Goal: Information Seeking & Learning: Get advice/opinions

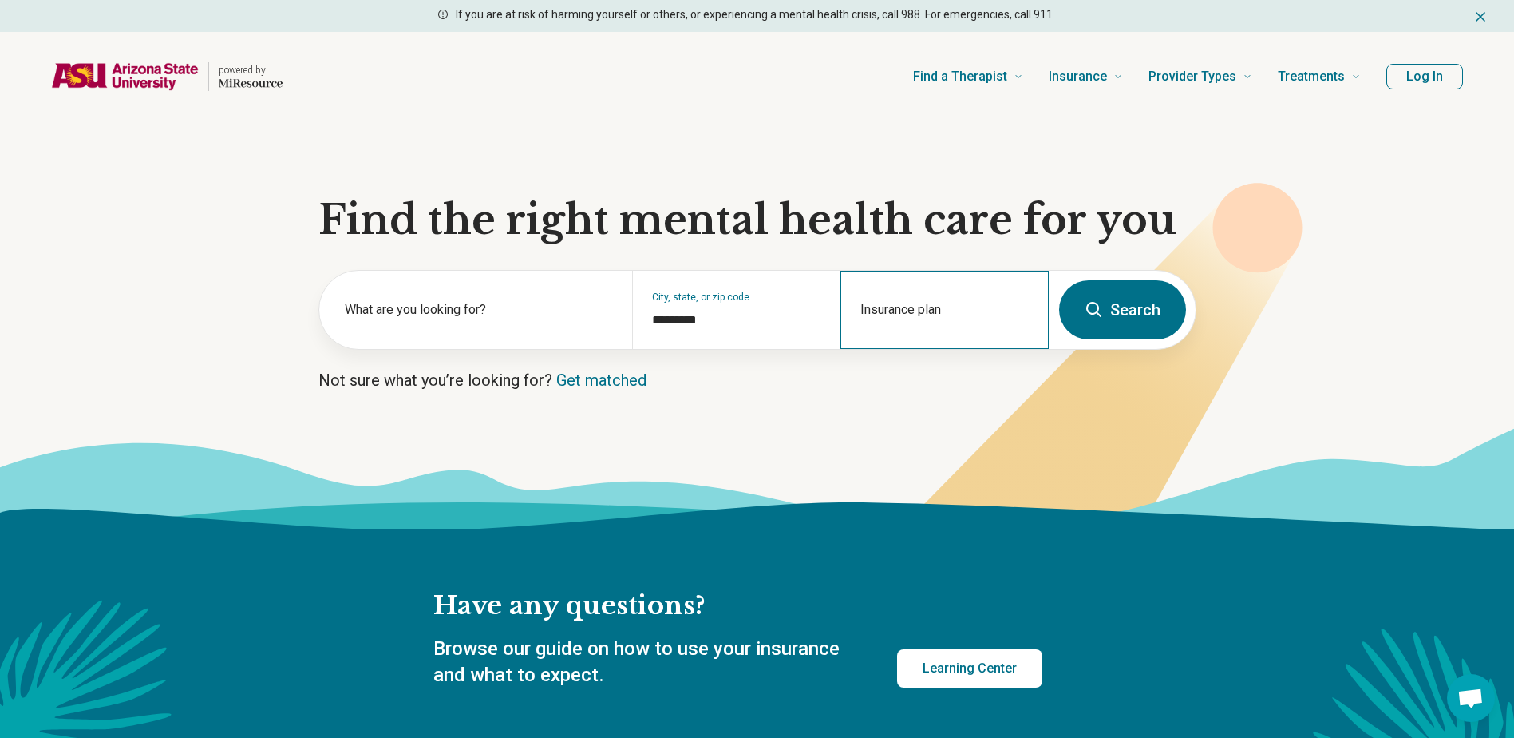
click at [900, 311] on div "Insurance plan" at bounding box center [945, 310] width 208 height 78
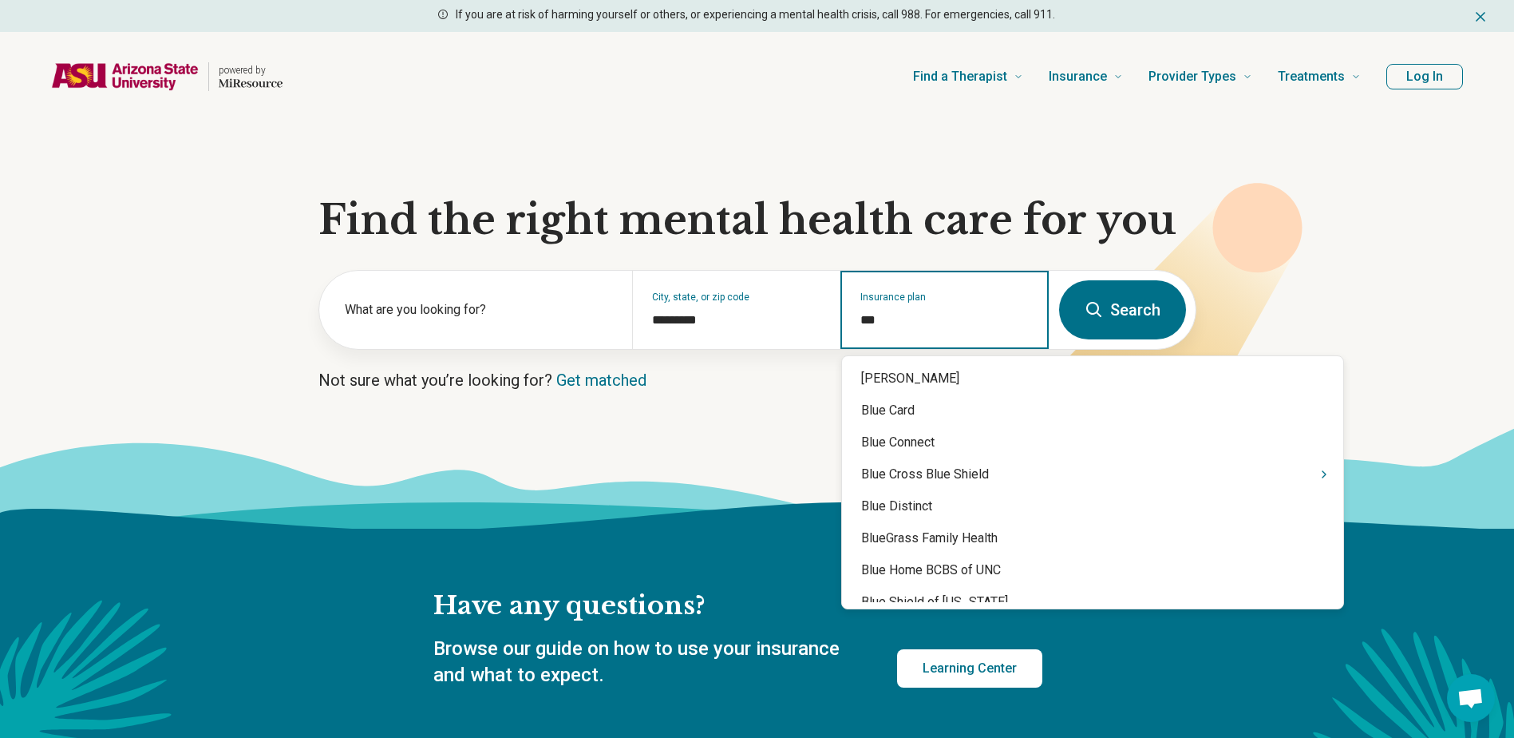
type input "****"
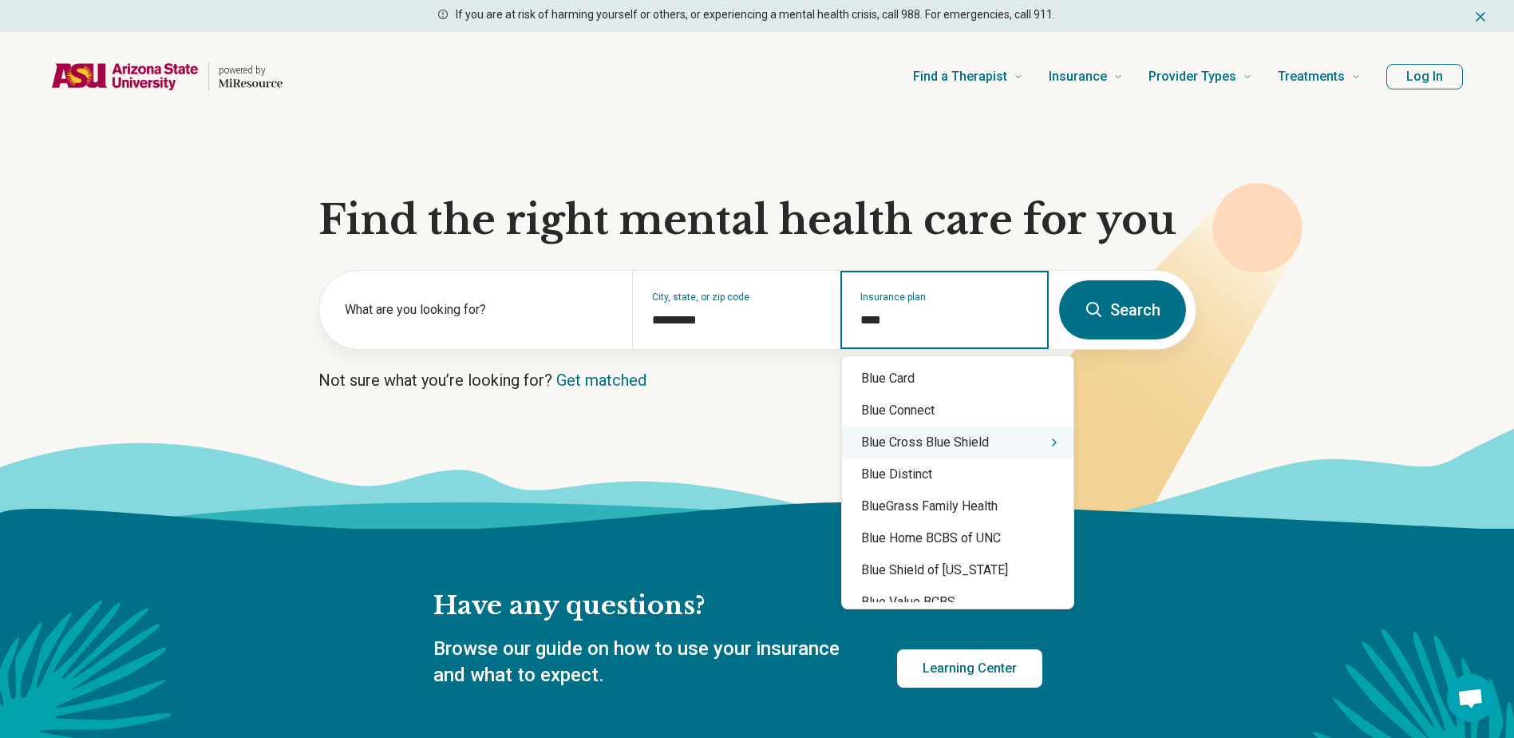
click at [952, 442] on div "Blue Cross Blue Shield" at bounding box center [958, 442] width 232 height 32
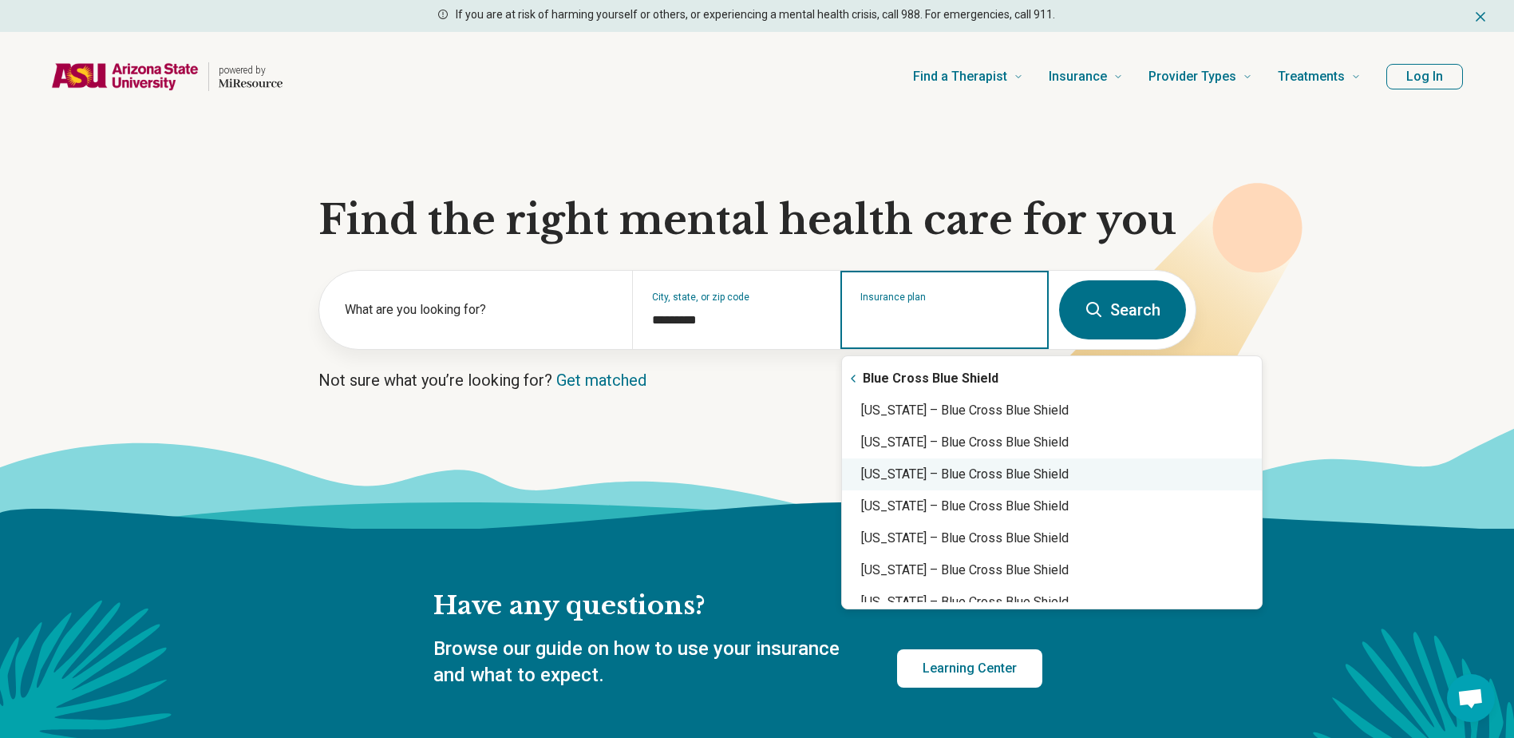
click at [950, 473] on div "Arizona – Blue Cross Blue Shield" at bounding box center [1052, 474] width 420 height 32
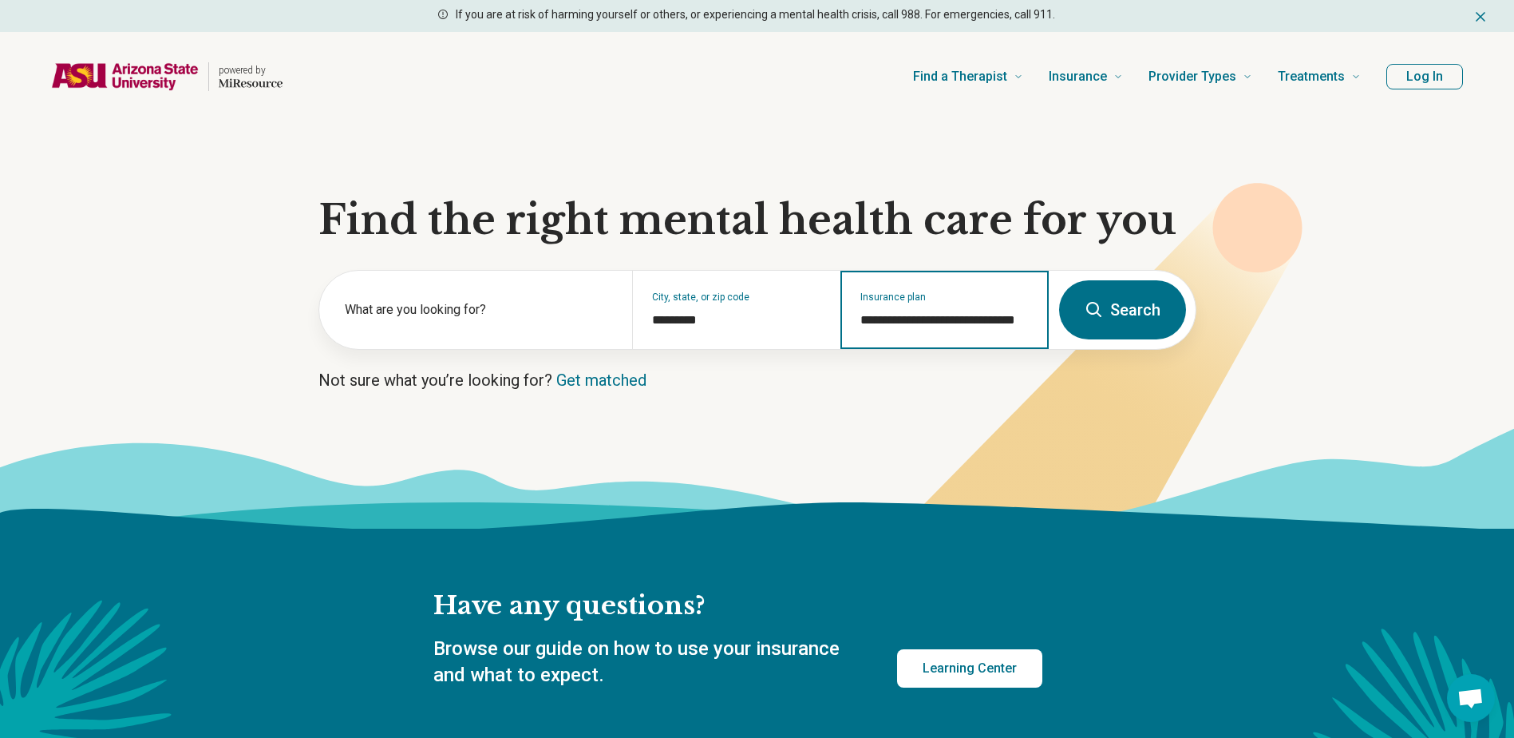
type input "**********"
click at [1118, 310] on button "Search" at bounding box center [1122, 309] width 127 height 59
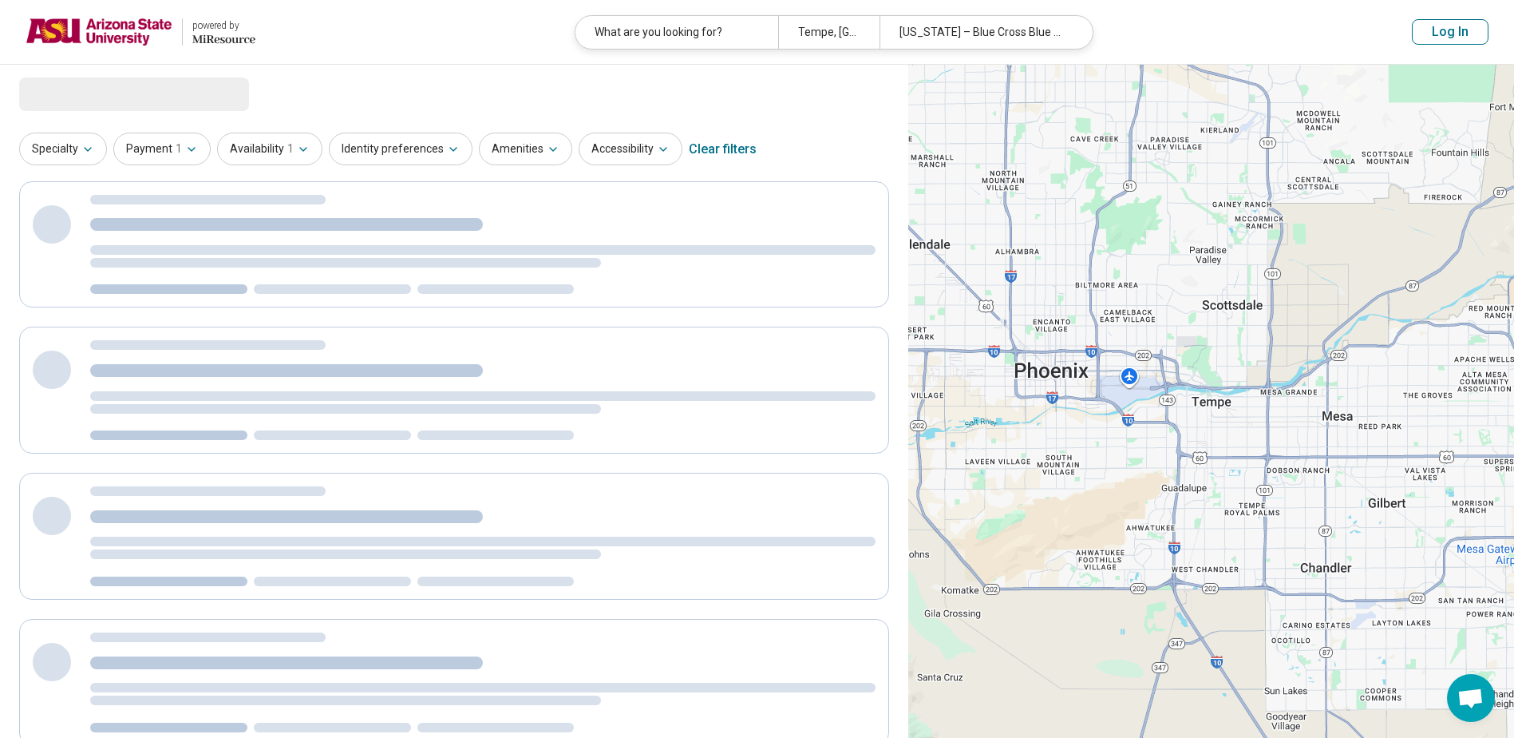
select select "***"
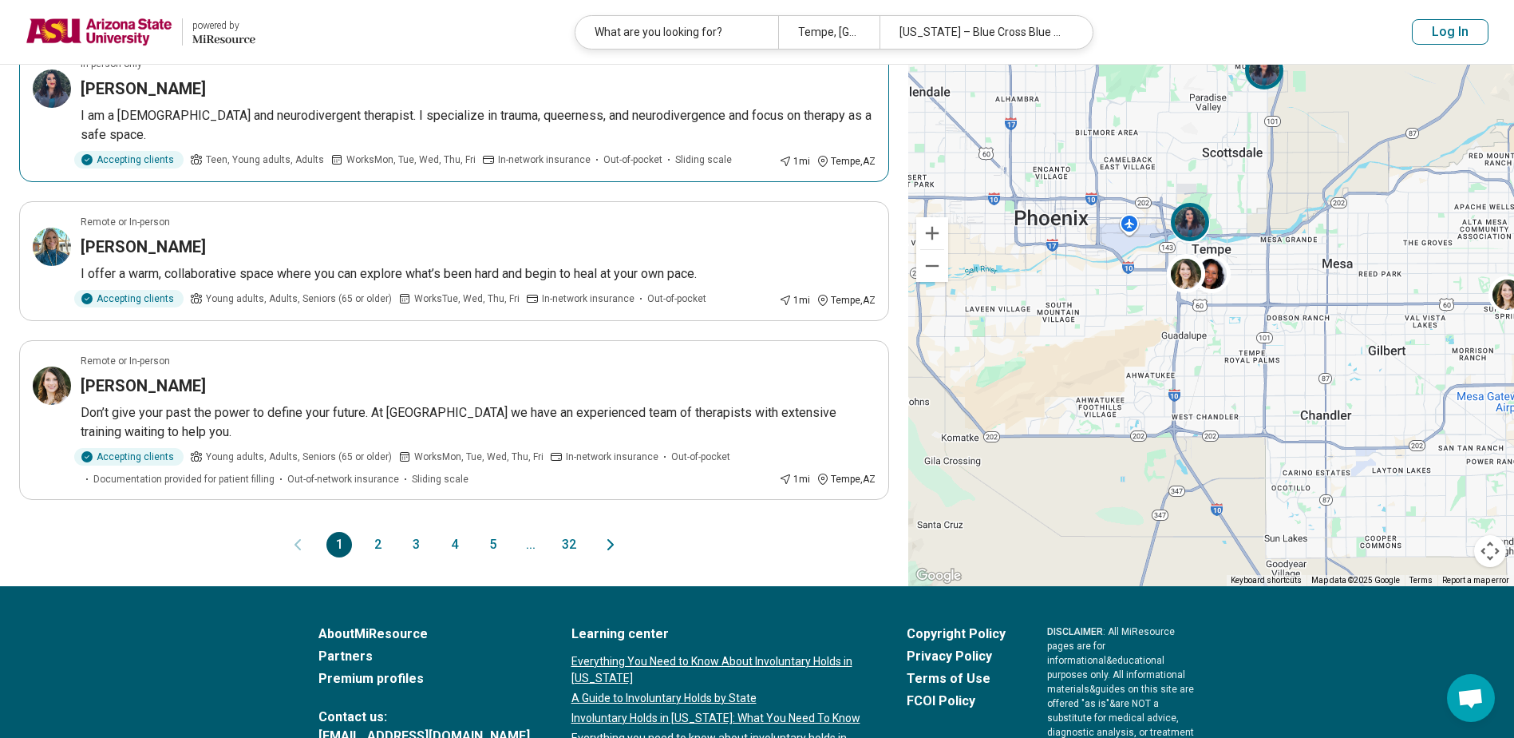
scroll to position [1197, 0]
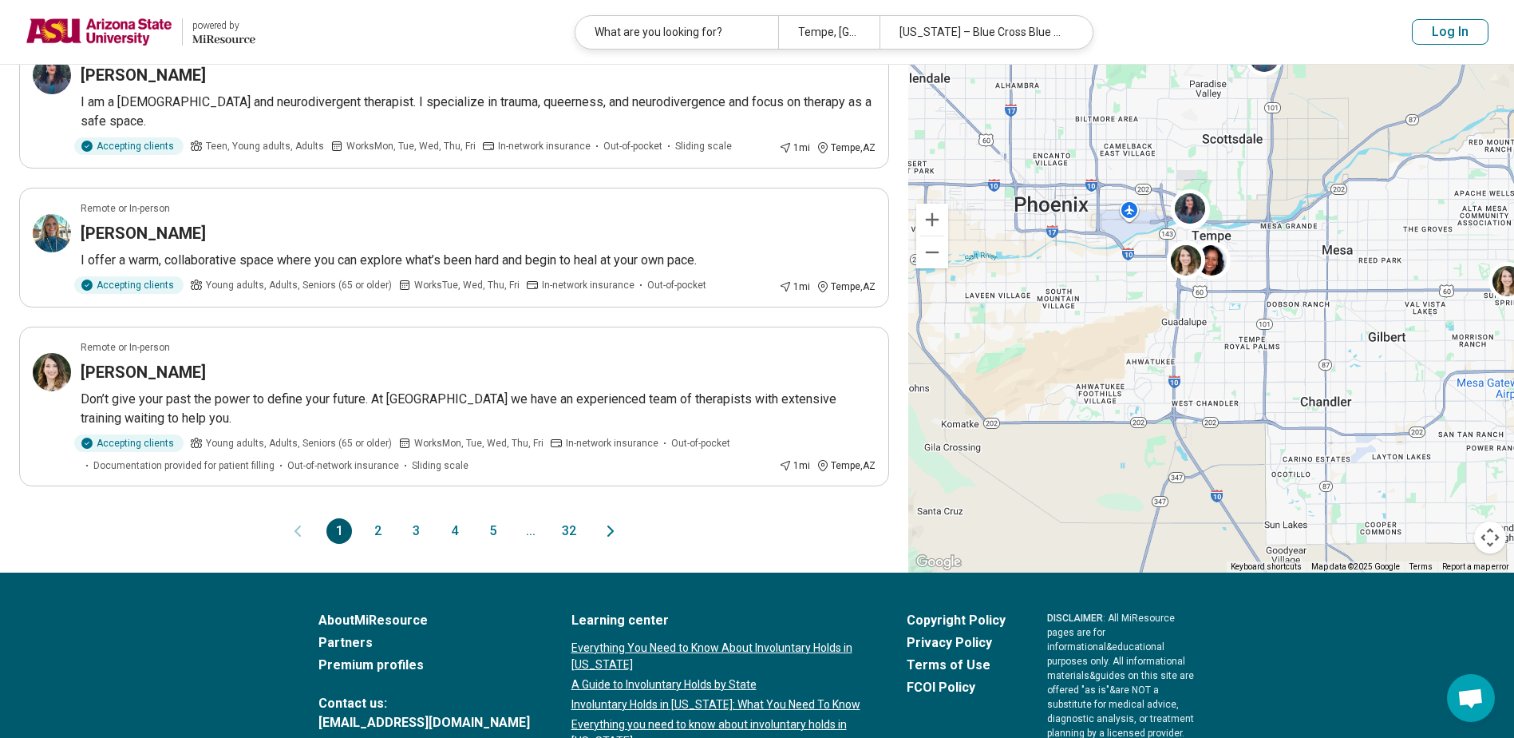
click at [383, 536] on button "2" at bounding box center [378, 531] width 26 height 26
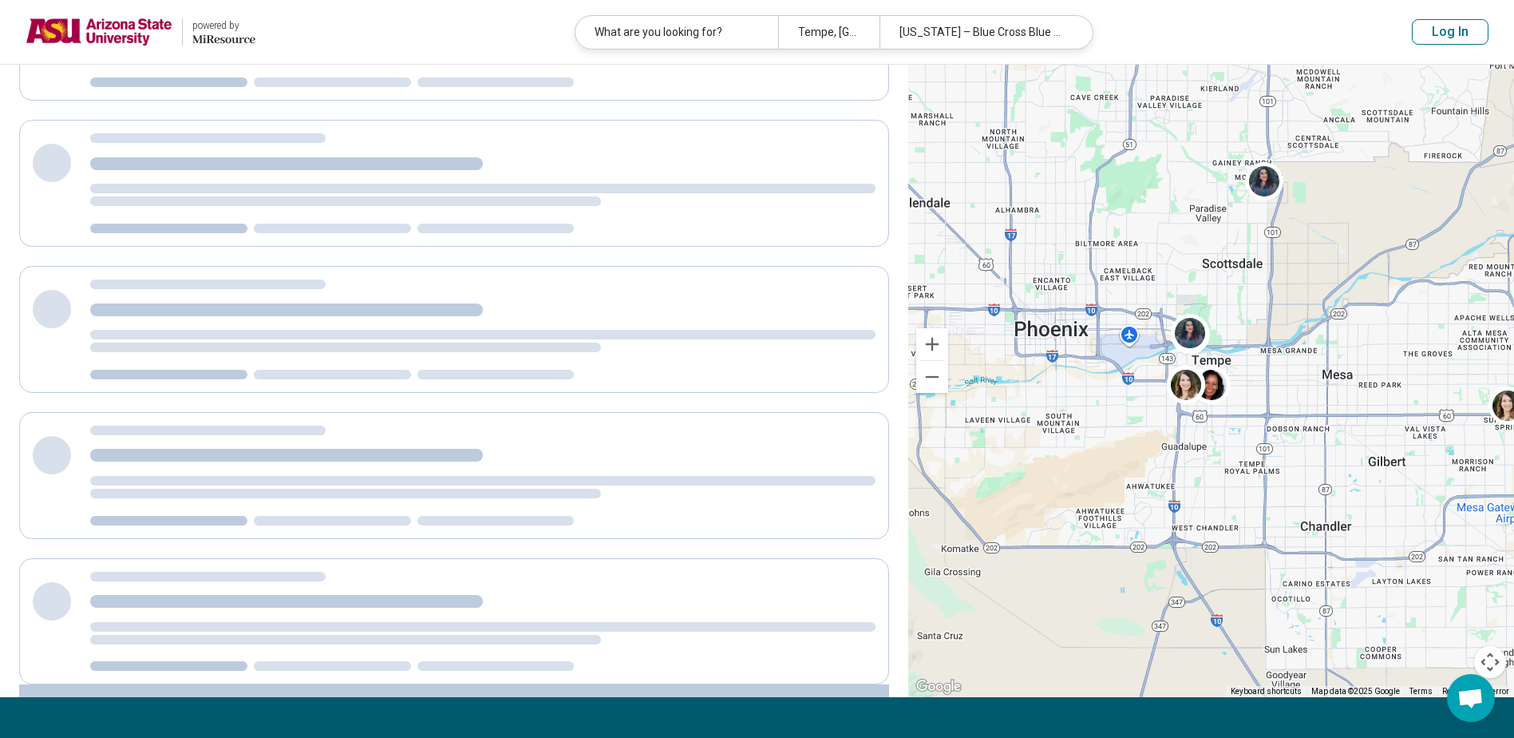
scroll to position [0, 0]
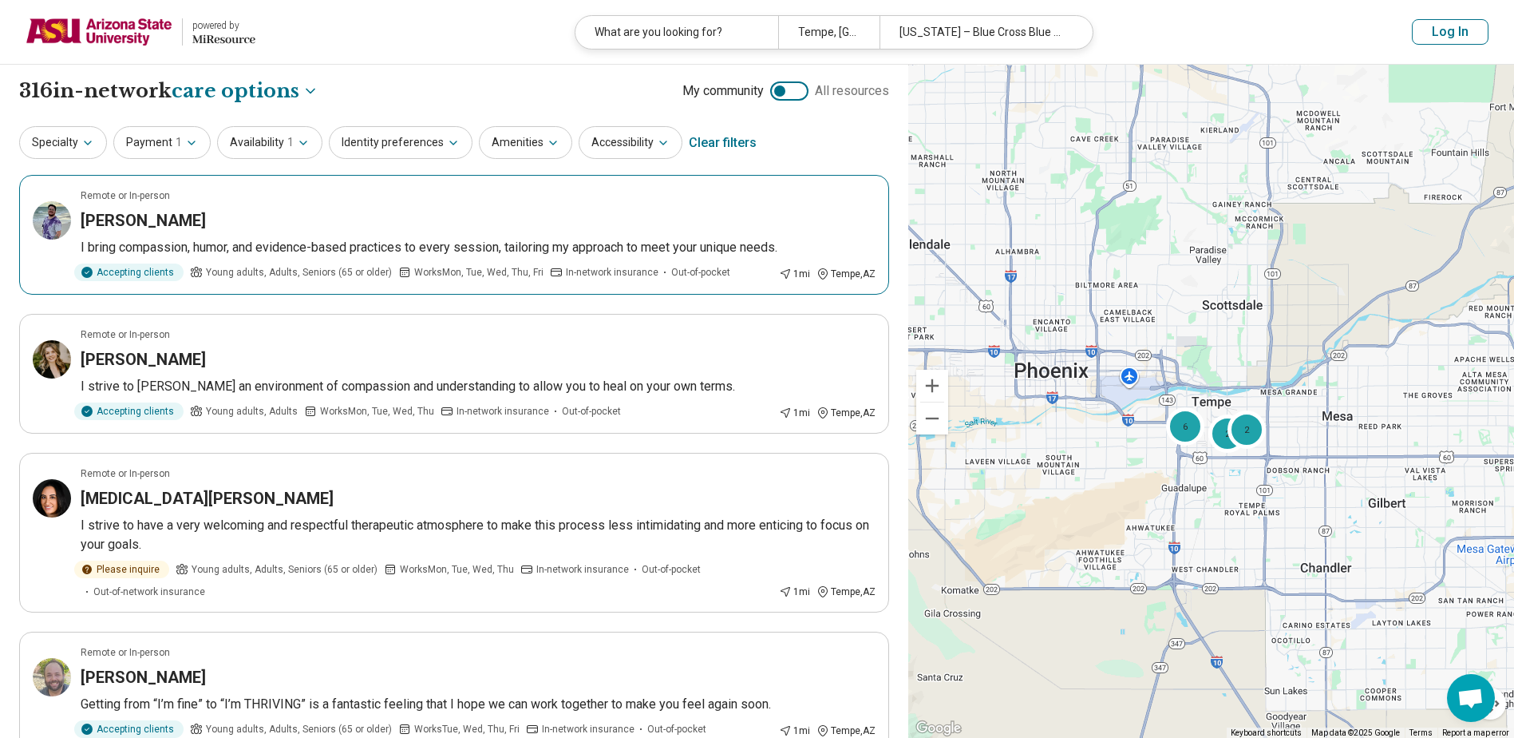
click at [400, 216] on div "Desmond Reis" at bounding box center [478, 220] width 795 height 22
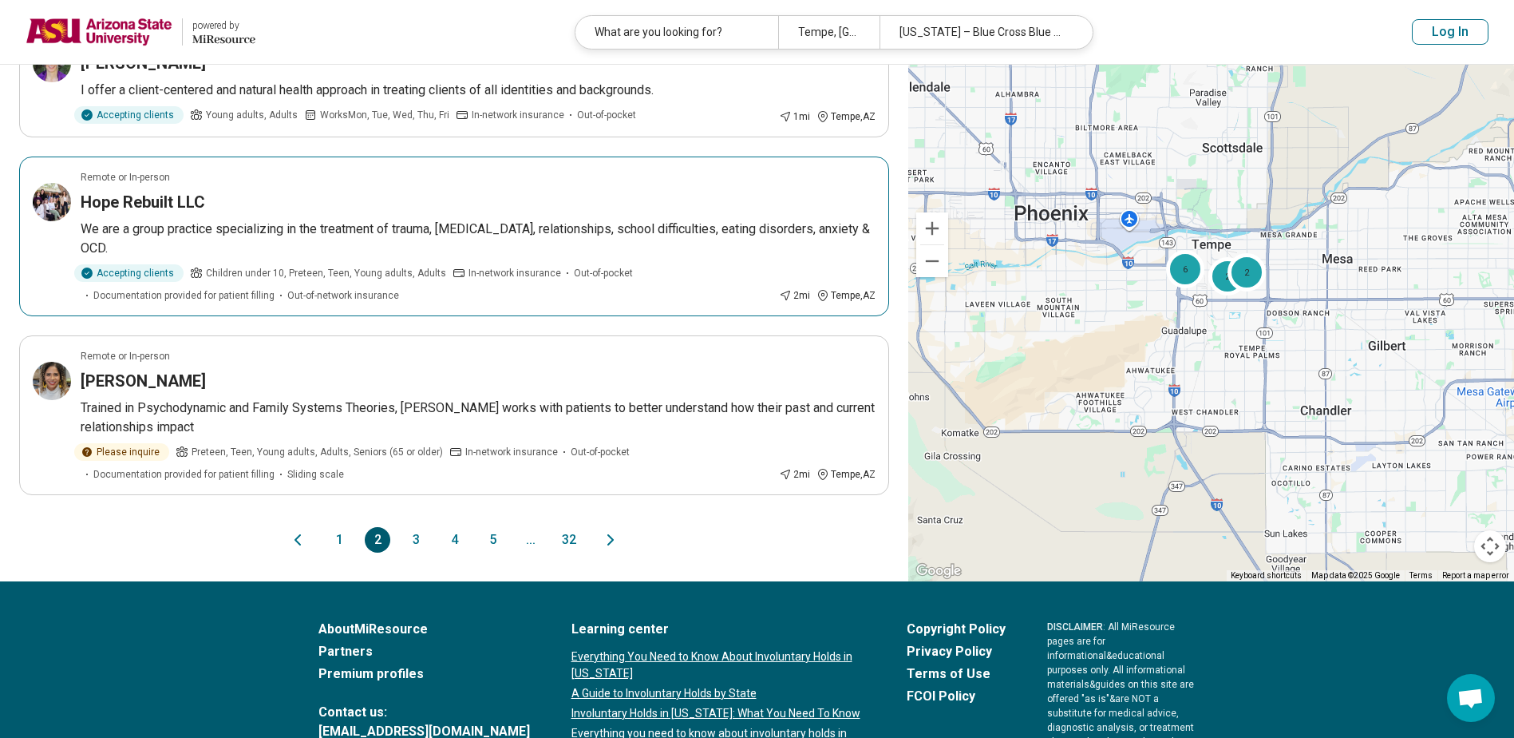
scroll to position [1197, 0]
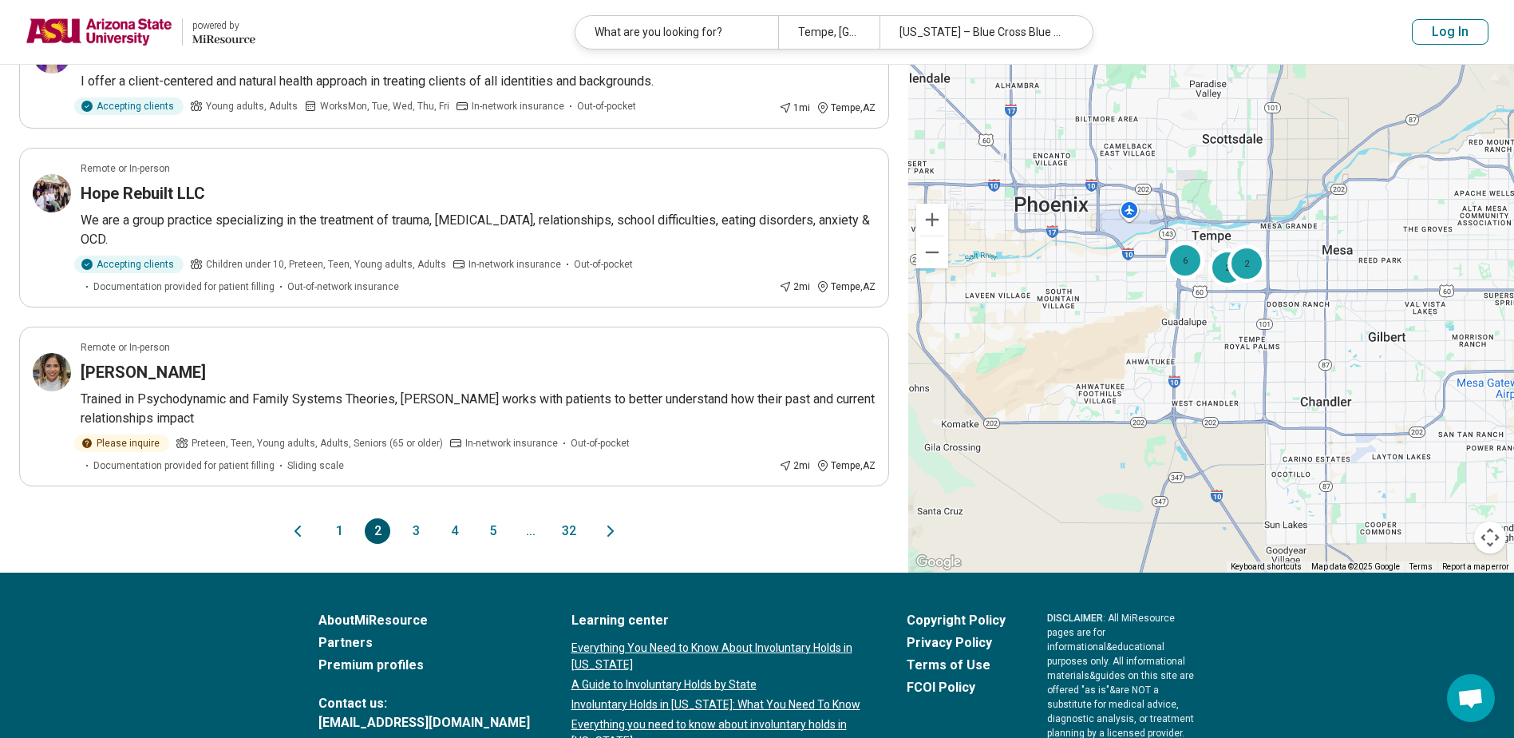
click at [415, 518] on button "3" at bounding box center [416, 531] width 26 height 26
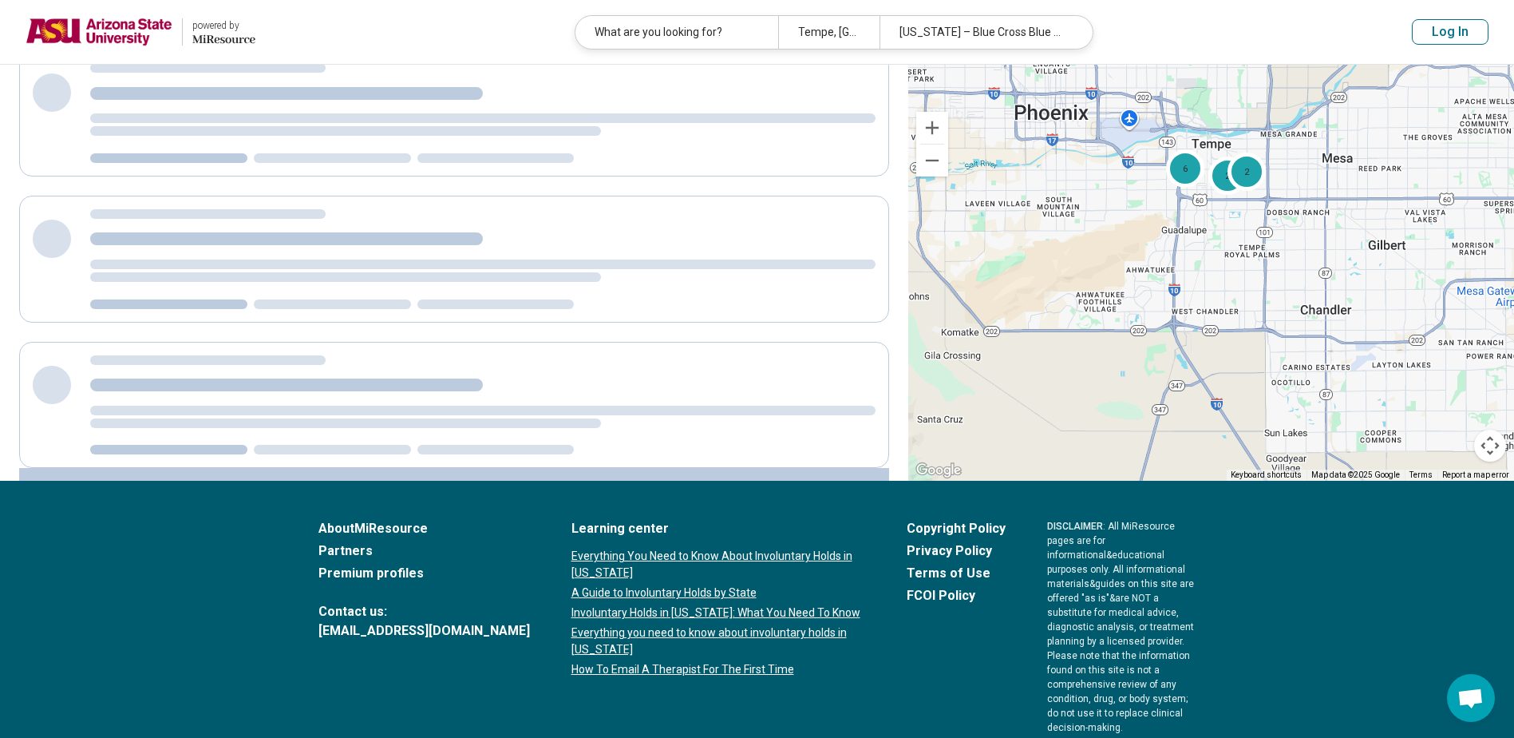
scroll to position [0, 0]
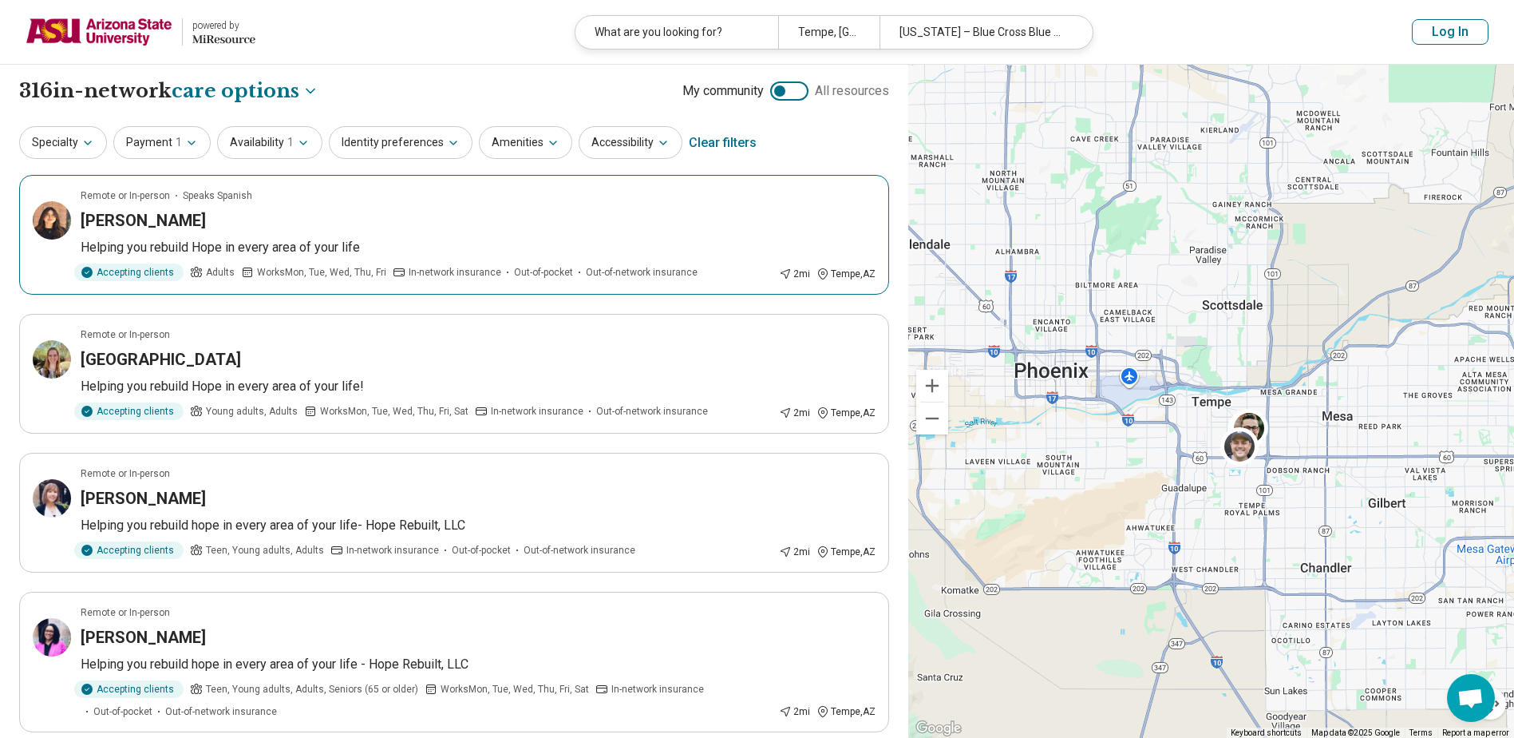
click at [298, 235] on article "Remote or In-person Speaks Spanish Patricia Berry Helping you rebuild Hope in e…" at bounding box center [454, 235] width 870 height 120
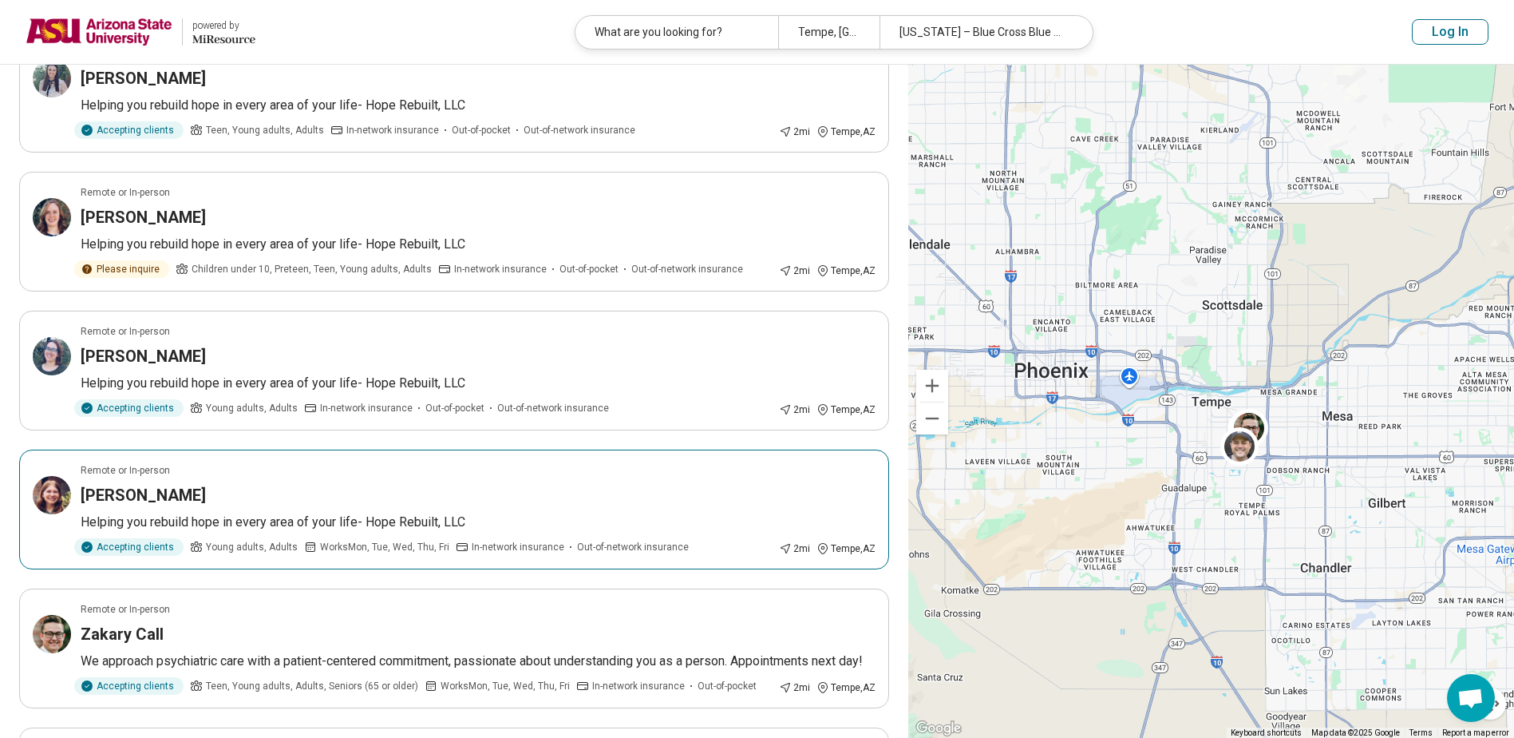
scroll to position [958, 0]
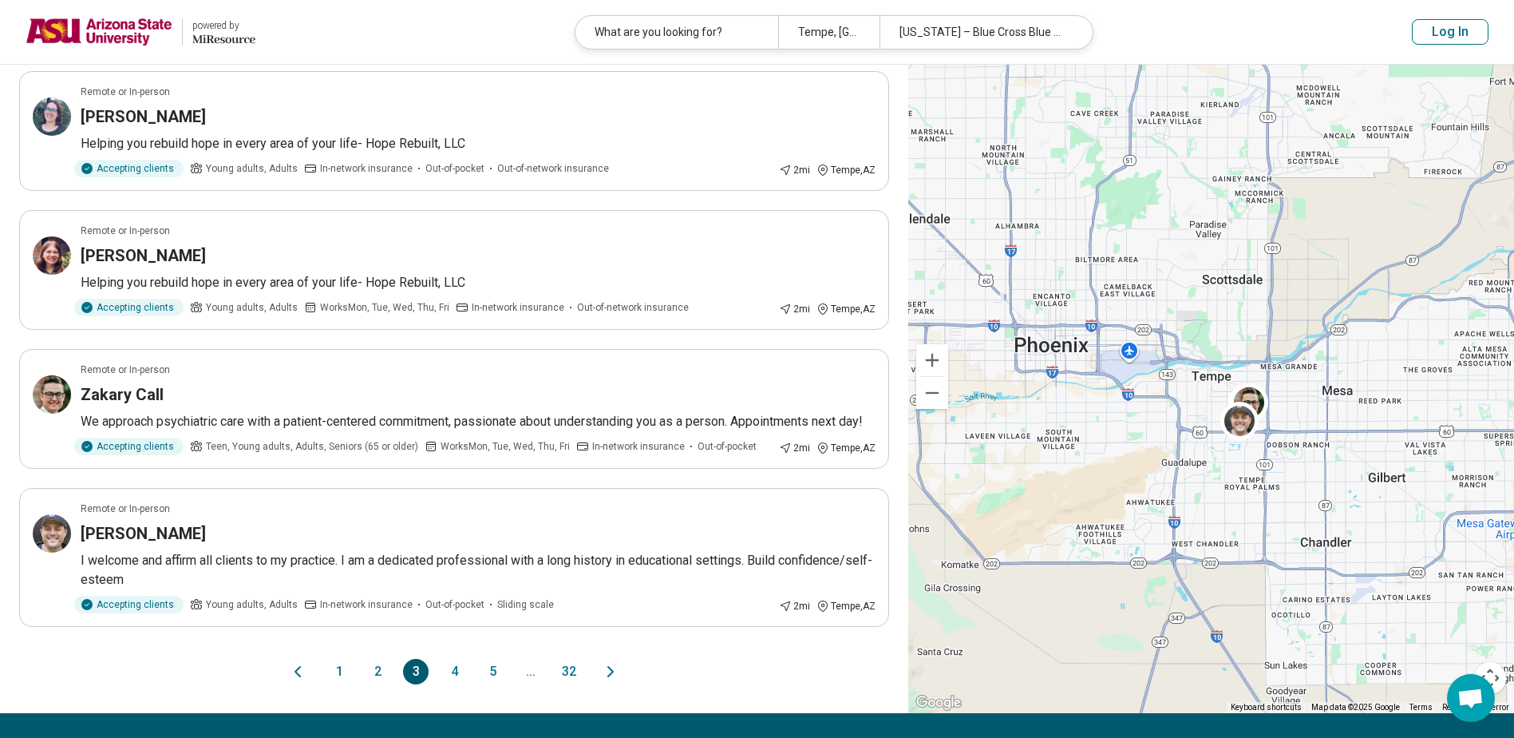
click at [449, 684] on button "4" at bounding box center [454, 672] width 26 height 26
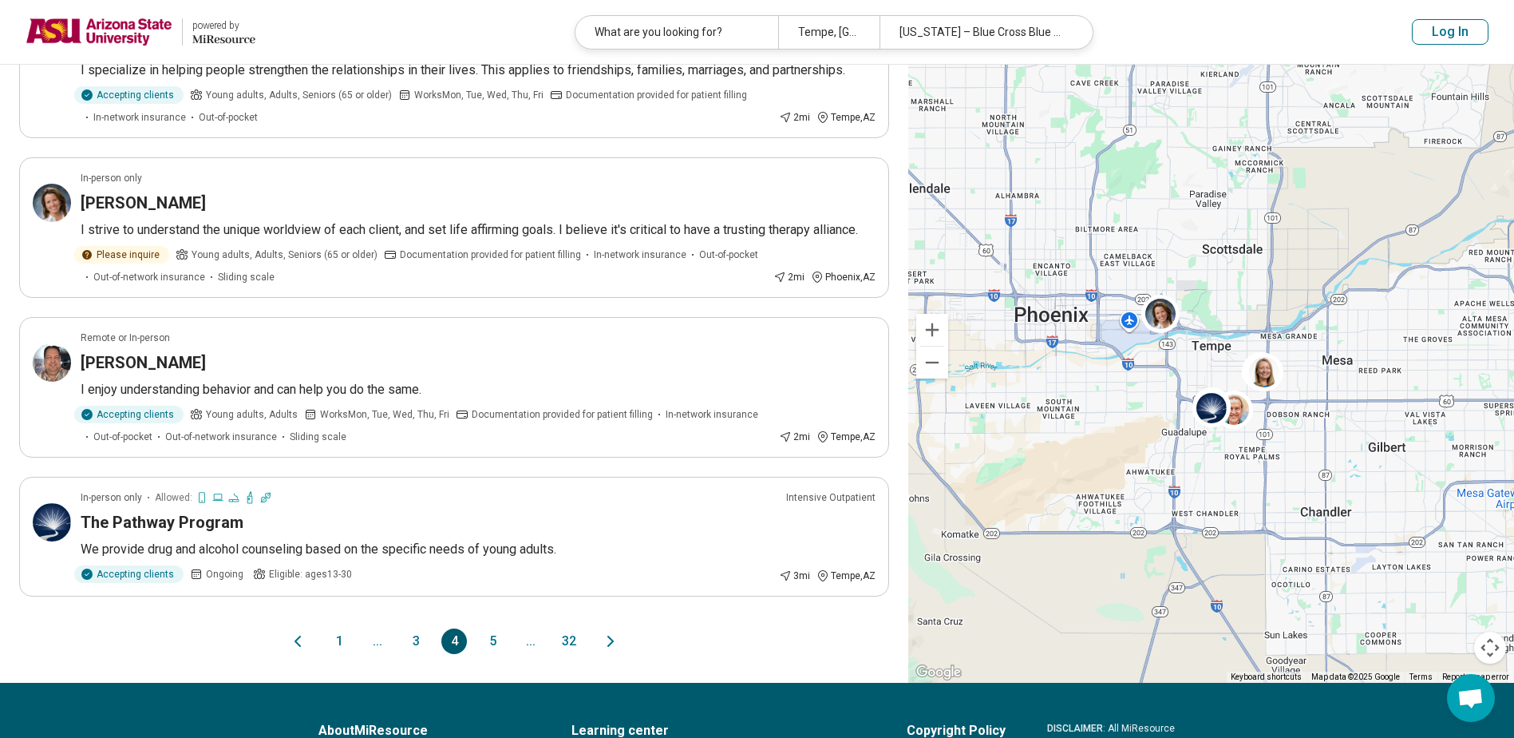
scroll to position [1372, 0]
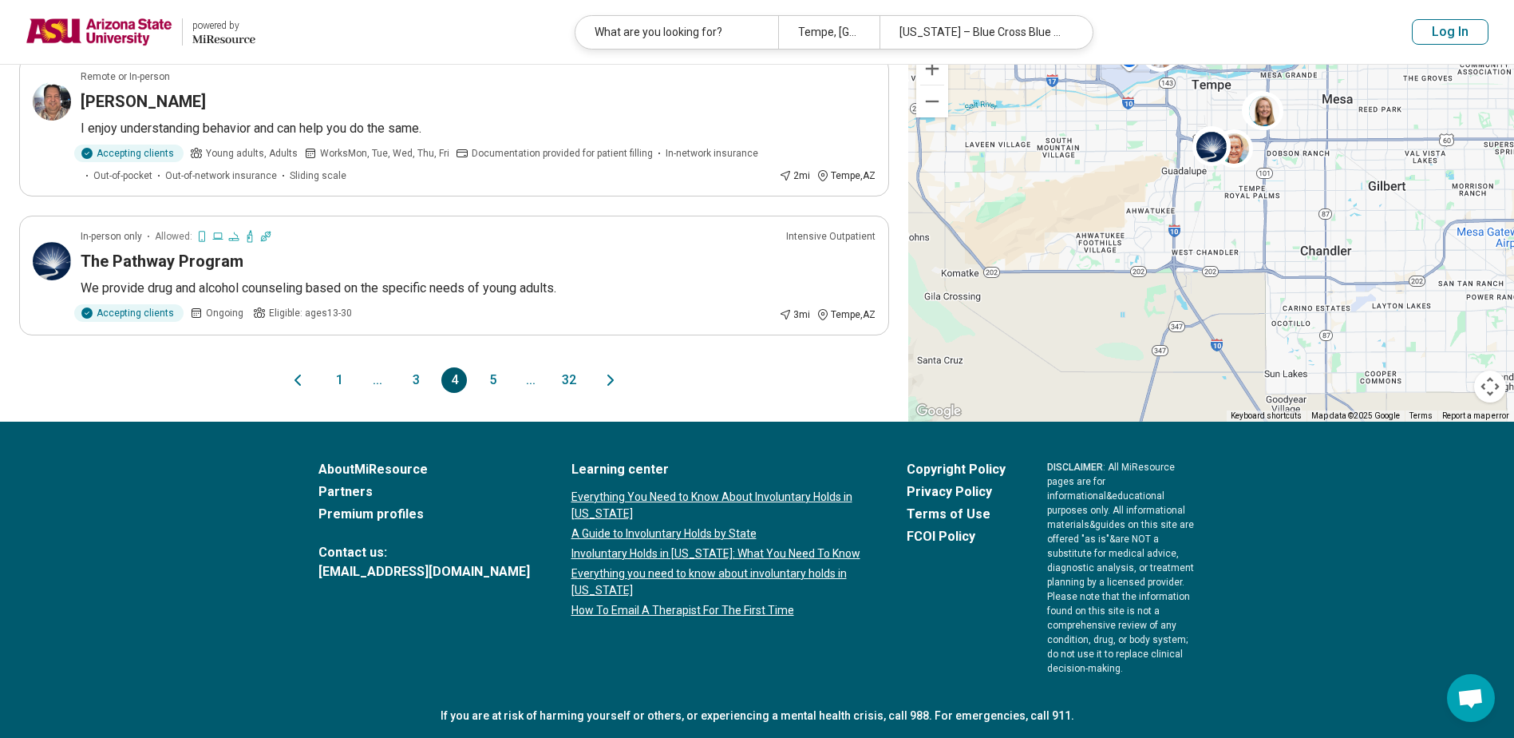
click at [338, 383] on button "1" at bounding box center [340, 380] width 26 height 26
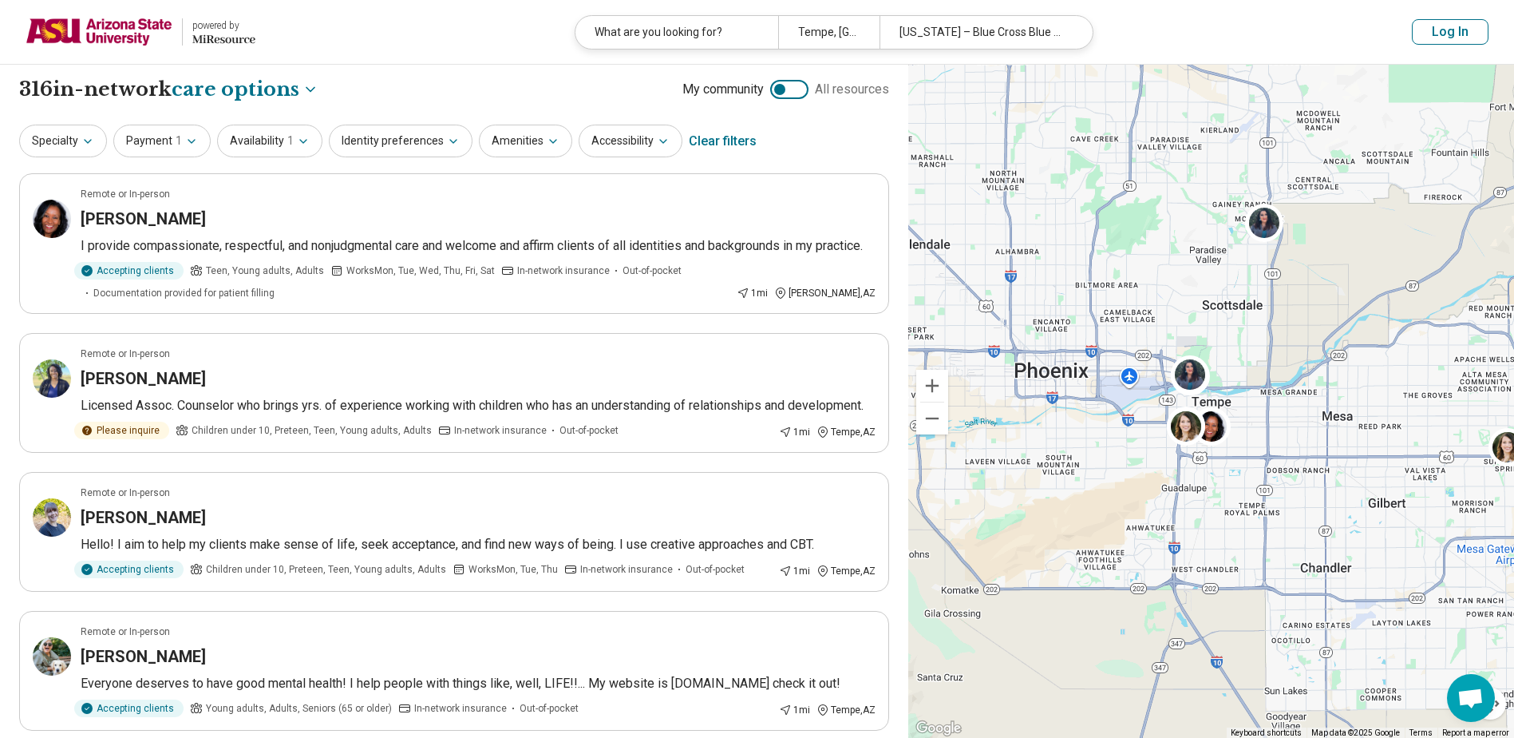
scroll to position [0, 0]
click at [133, 30] on img at bounding box center [99, 32] width 147 height 38
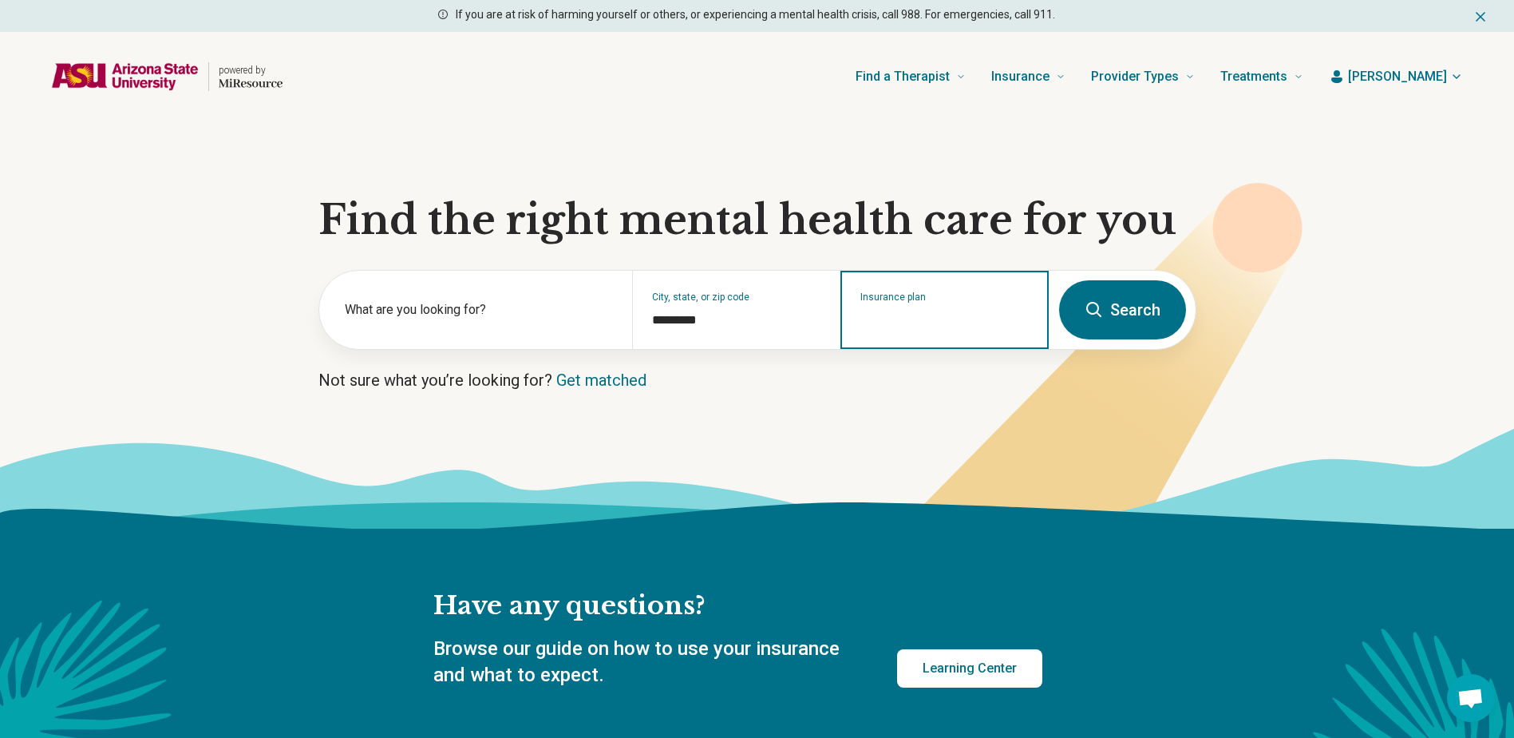
click at [936, 315] on input "Insurance plan" at bounding box center [945, 320] width 169 height 19
click at [945, 432] on icon at bounding box center [757, 477] width 1514 height 101
click at [909, 321] on input "Insurance plan" at bounding box center [945, 320] width 169 height 19
